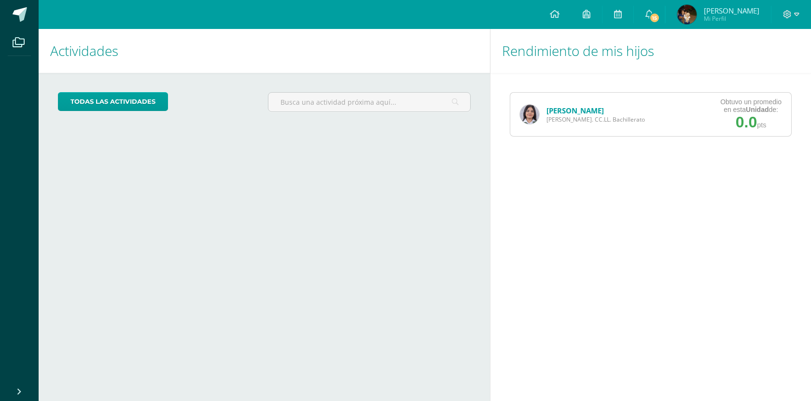
click at [598, 115] on link "[PERSON_NAME]" at bounding box center [574, 111] width 57 height 10
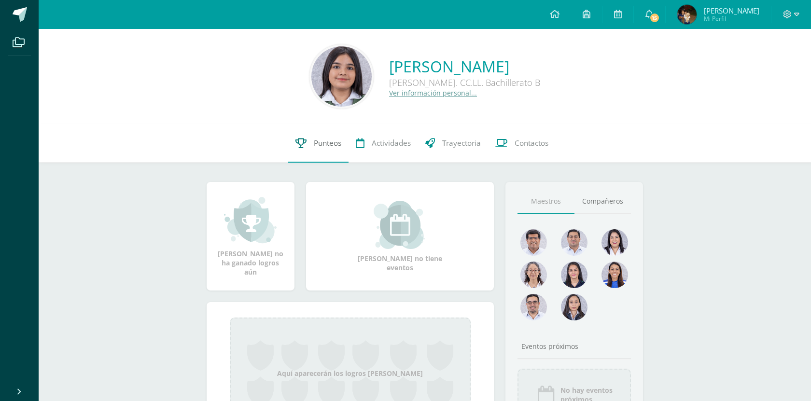
click at [326, 149] on link "Punteos" at bounding box center [318, 143] width 60 height 39
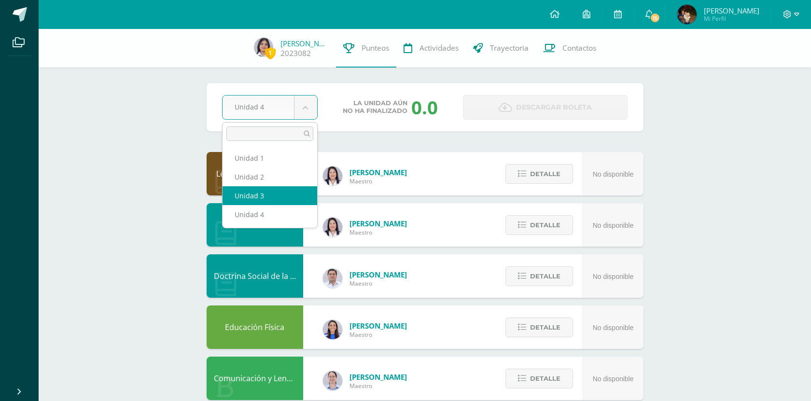
select select "Unidad 3"
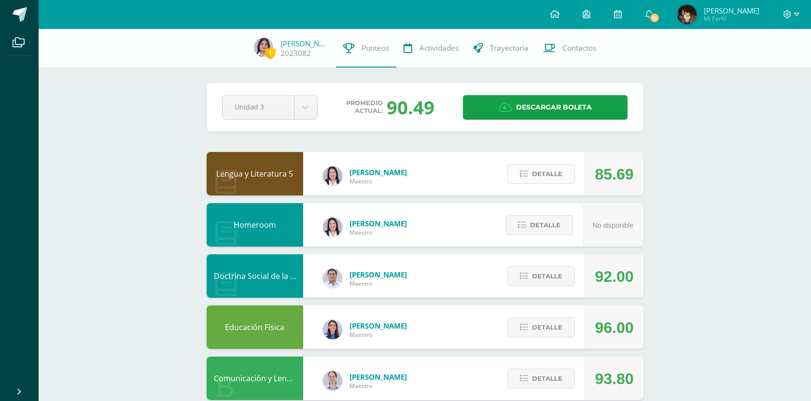
click at [516, 178] on button "Detalle" at bounding box center [541, 174] width 68 height 20
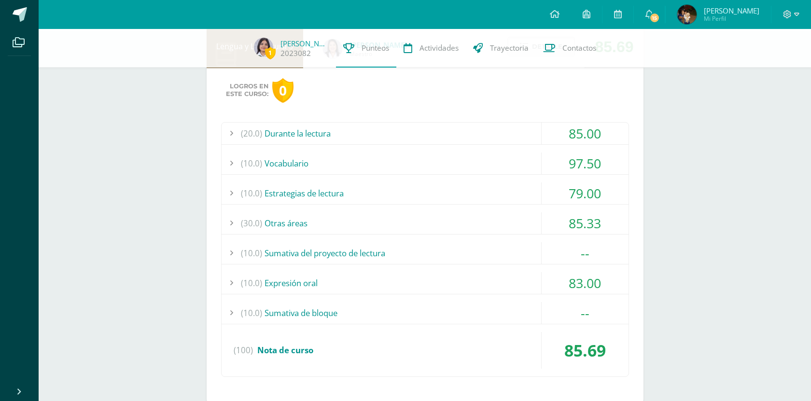
scroll to position [129, 0]
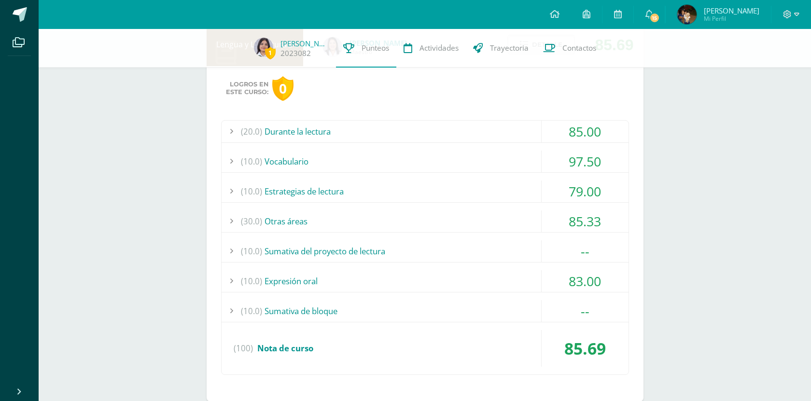
click at [422, 132] on div "(20.0) Durante la lectura" at bounding box center [425, 132] width 407 height 22
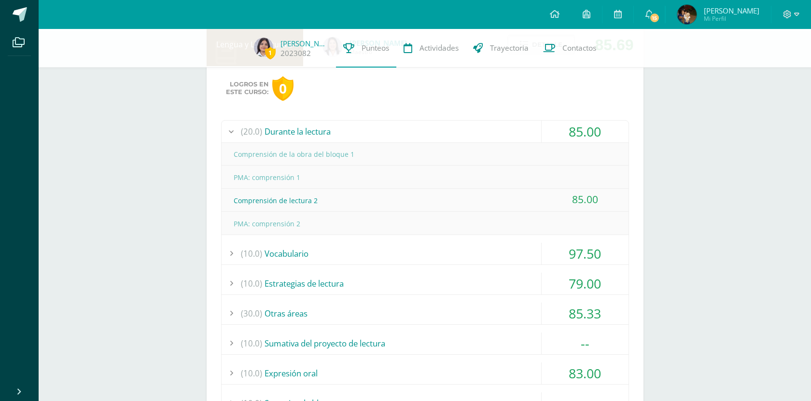
click at [412, 286] on div "(10.0) Estrategias de lectura" at bounding box center [425, 284] width 407 height 22
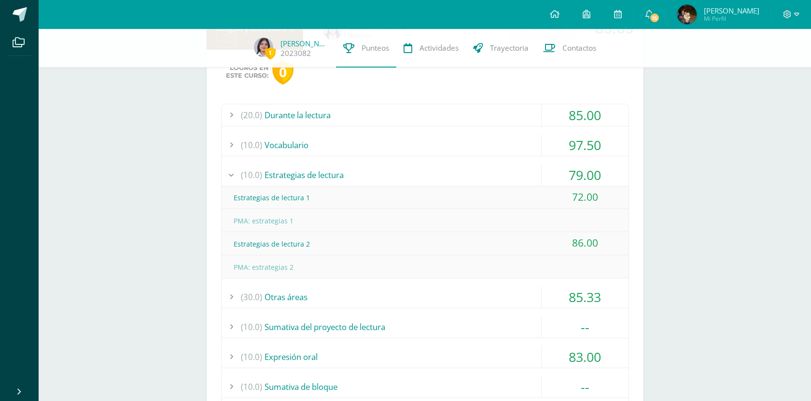
scroll to position [147, 0]
click at [418, 331] on div "(10.0) Sumativa del proyecto de lectura" at bounding box center [425, 326] width 407 height 22
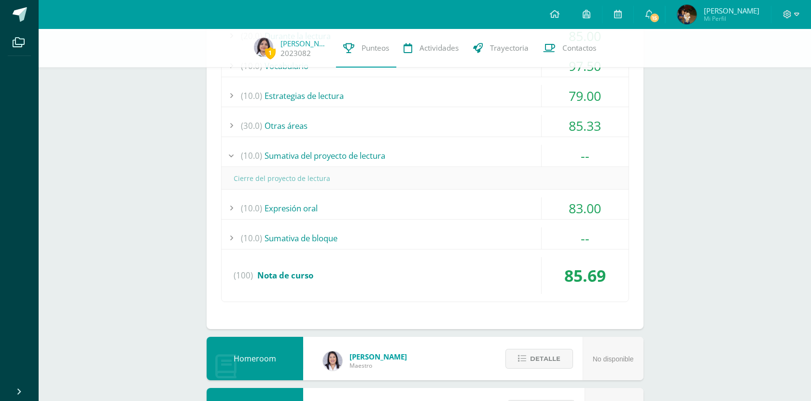
scroll to position [225, 0]
click at [358, 251] on div "(20.0) Durante la lectura 85.00 Comprensión de la obra del bloque 1" at bounding box center [425, 163] width 408 height 278
click at [358, 241] on div "(10.0) Sumativa de bloque" at bounding box center [425, 238] width 407 height 22
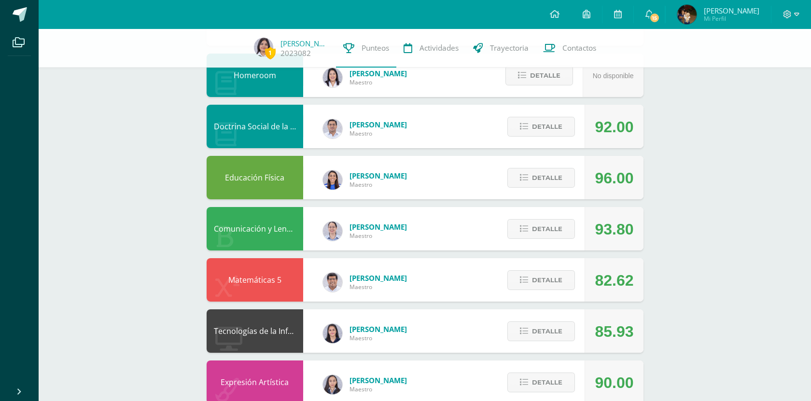
scroll to position [516, 0]
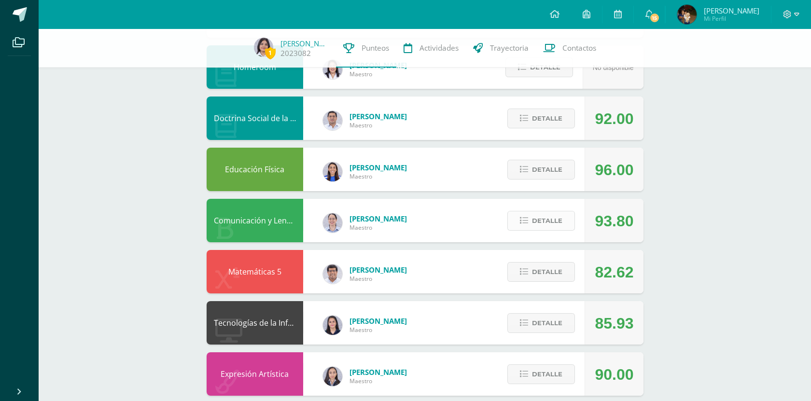
click at [527, 225] on button "Detalle" at bounding box center [541, 221] width 68 height 20
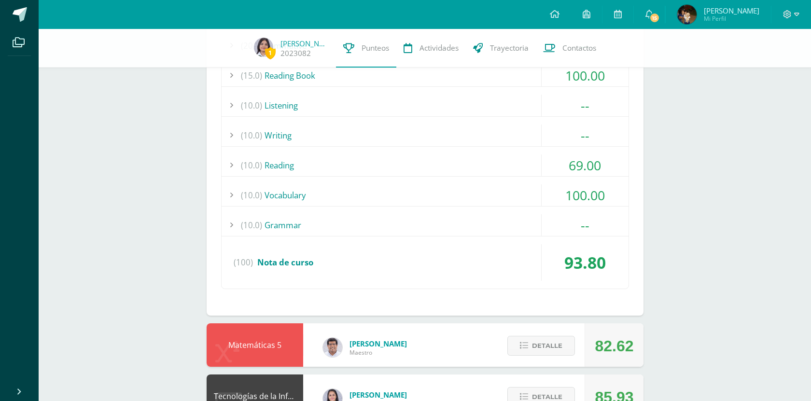
scroll to position [0, 0]
